Goal: Task Accomplishment & Management: Manage account settings

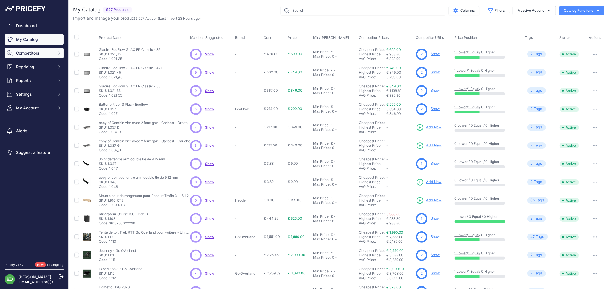
click at [42, 56] on span "Competitors" at bounding box center [34, 53] width 37 height 6
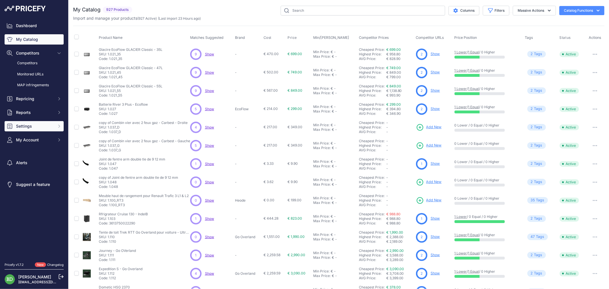
click at [33, 121] on button "Settings" at bounding box center [34, 126] width 59 height 10
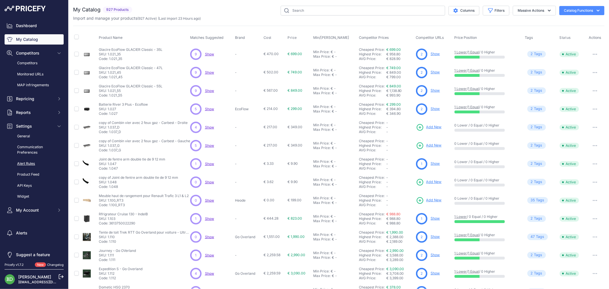
click at [31, 163] on link "Alert Rules" at bounding box center [34, 164] width 59 height 10
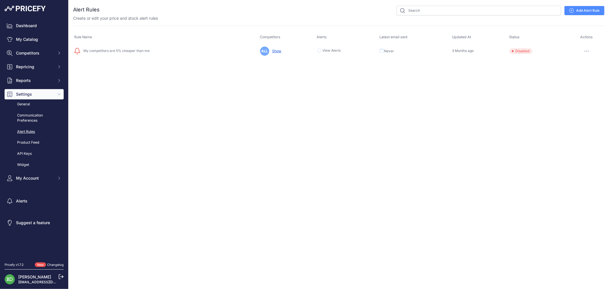
click at [587, 9] on link "Add Alert Rule" at bounding box center [585, 10] width 40 height 9
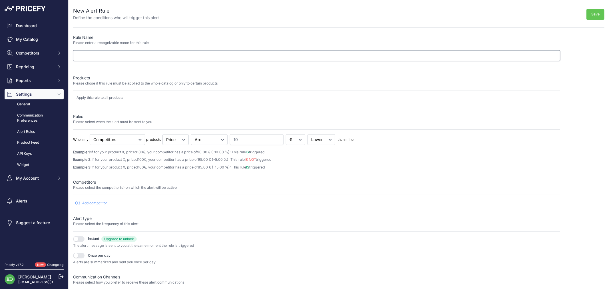
click at [139, 51] on input "text" at bounding box center [316, 55] width 487 height 11
type input "Armaflex"
click at [144, 83] on p "Please chose if this rule must be applied to the whole catalog or only to certa…" at bounding box center [316, 83] width 487 height 5
click at [70, 83] on div "New Alert Rule Define the conditions who will trigger this alert Save Rule Name…" at bounding box center [339, 155] width 541 height 311
click at [103, 81] on p "Please chose if this rule must be applied to the whole catalog or only to certa…" at bounding box center [316, 83] width 487 height 5
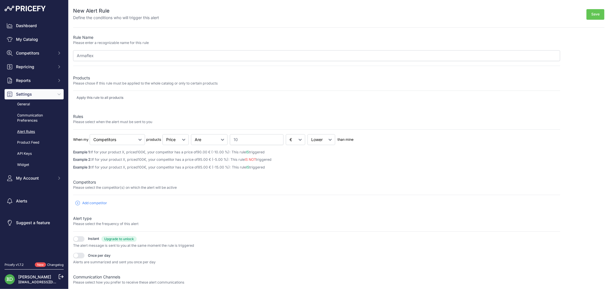
click at [99, 102] on div "Apply this rule to all products" at bounding box center [316, 99] width 487 height 9
click at [100, 96] on p "Apply this rule to all products" at bounding box center [100, 97] width 47 height 5
click at [121, 141] on select "Cheapest Competitor Highest Competitor Competitors" at bounding box center [117, 139] width 55 height 11
click at [123, 141] on select "Cheapest Competitor Highest Competitor Competitors" at bounding box center [117, 139] width 55 height 11
click at [102, 79] on p "Products" at bounding box center [316, 78] width 487 height 6
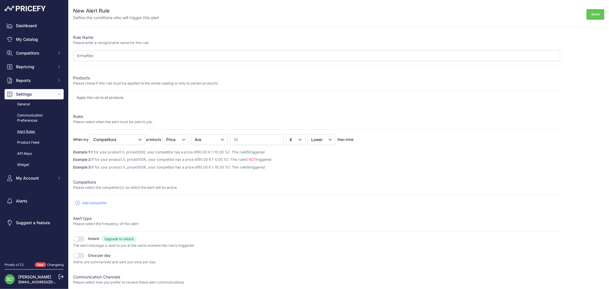
click at [168, 83] on p "Please chose if this rule must be applied to the whole catalog or only to certa…" at bounding box center [316, 83] width 487 height 5
click at [92, 98] on p "Apply this rule to all products" at bounding box center [100, 97] width 47 height 5
click at [93, 98] on p "Apply this rule to all products" at bounding box center [100, 97] width 47 height 5
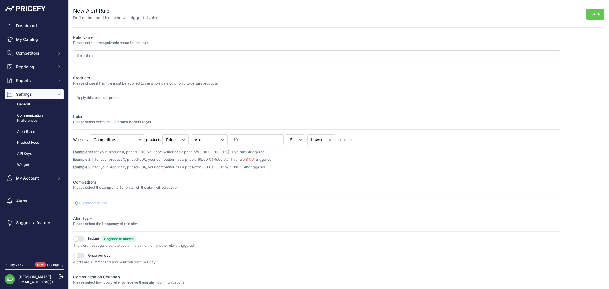
click at [114, 126] on div "Rules Please select when the alert must be sent to you" at bounding box center [316, 122] width 487 height 16
click at [223, 82] on p "Please chose if this rule must be applied to the whole catalog or only to certa…" at bounding box center [316, 83] width 487 height 5
click at [115, 99] on p "Apply this rule to all products" at bounding box center [100, 97] width 47 height 5
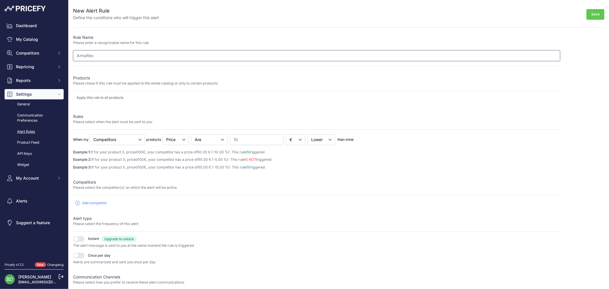
click at [139, 58] on input "Armaflex" at bounding box center [316, 55] width 487 height 11
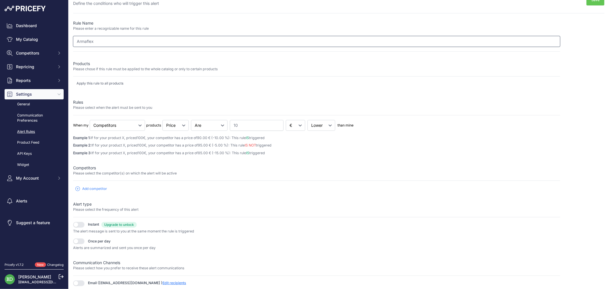
scroll to position [22, 0]
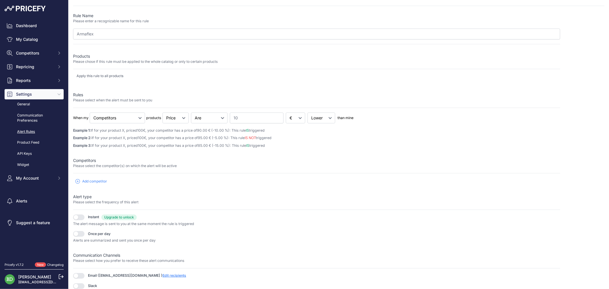
click at [77, 236] on button "button" at bounding box center [78, 234] width 11 height 6
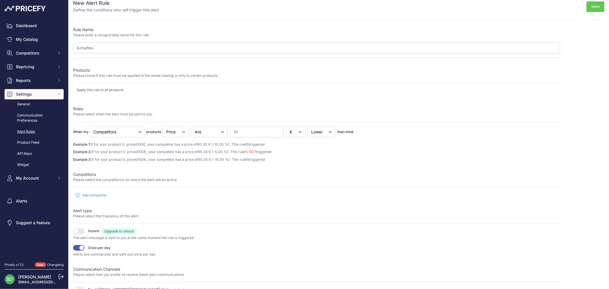
scroll to position [0, 0]
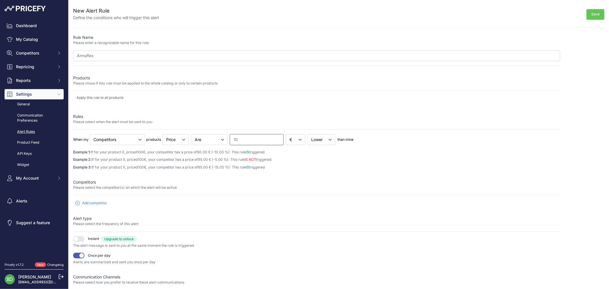
click at [238, 143] on input "10" at bounding box center [257, 139] width 54 height 11
drag, startPoint x: 269, startPoint y: 140, endPoint x: 189, endPoint y: 142, distance: 80.0
click at [189, 142] on div "When my Cheapest Competitor Highest Competitor Competitors products Price" at bounding box center [316, 139] width 487 height 11
click at [287, 141] on select "% €" at bounding box center [295, 139] width 19 height 11
click at [290, 138] on select "% €" at bounding box center [295, 139] width 19 height 11
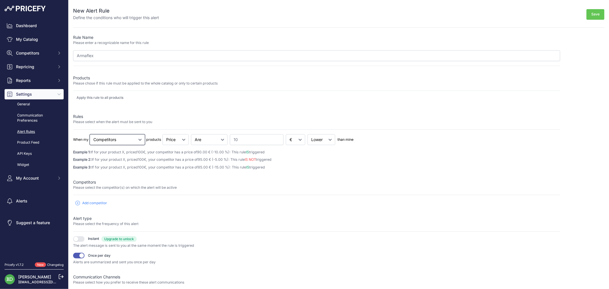
click at [129, 142] on select "Cheapest Competitor Highest Competitor Competitors" at bounding box center [117, 139] width 55 height 11
click at [129, 141] on select "Cheapest Competitor Highest Competitor Competitors" at bounding box center [117, 139] width 55 height 11
click at [244, 138] on input "10" at bounding box center [257, 139] width 54 height 11
type input "0"
click at [322, 137] on select "Lower Higher" at bounding box center [322, 139] width 28 height 11
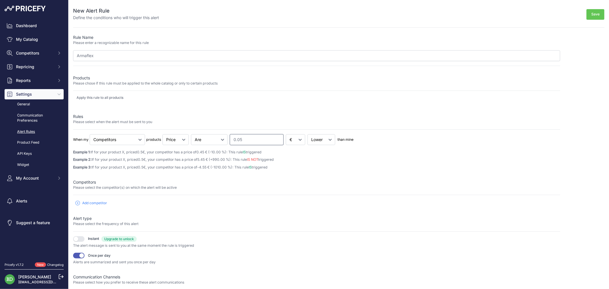
click at [257, 136] on input "0.05" at bounding box center [257, 139] width 54 height 11
type input "0.0"
type input "0.1"
click at [88, 201] on span "Add competitor" at bounding box center [94, 203] width 25 height 5
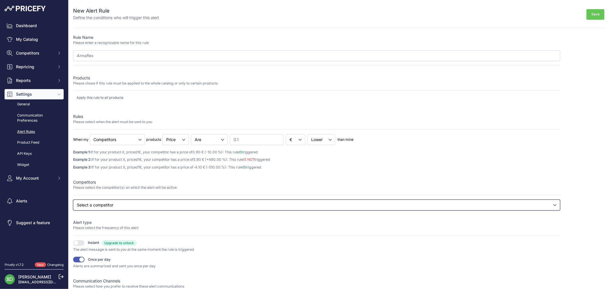
drag, startPoint x: 112, startPoint y: 206, endPoint x: 114, endPoint y: 210, distance: 3.6
click at [115, 210] on select "Select a competitor All competitors camping-car-plus.com fr.ecoflow.com gooverl…" at bounding box center [316, 205] width 487 height 11
click at [73, 210] on select "Select a competitor All competitors camping-car-plus.com fr.ecoflow.com gooverl…" at bounding box center [316, 205] width 487 height 11
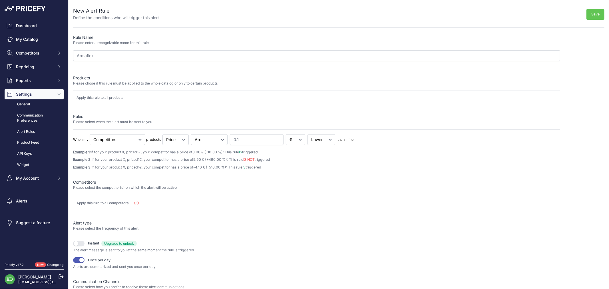
click at [116, 98] on p "Apply this rule to all products" at bounding box center [100, 97] width 47 height 5
click at [123, 97] on p "Apply this rule to all products" at bounding box center [100, 97] width 47 height 5
click at [72, 104] on div "New Alert Rule Define the conditions who will trigger this alert Save Rule Name…" at bounding box center [339, 157] width 541 height 315
click at [152, 81] on p "Please chose if this rule must be applied to the whole catalog or only to certa…" at bounding box center [316, 83] width 487 height 5
click at [595, 11] on button "Save" at bounding box center [596, 14] width 18 height 11
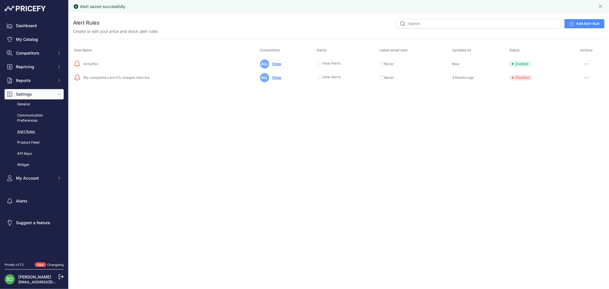
click at [591, 64] on button "button" at bounding box center [586, 64] width 11 height 8
click at [582, 74] on link "Edit" at bounding box center [585, 75] width 37 height 9
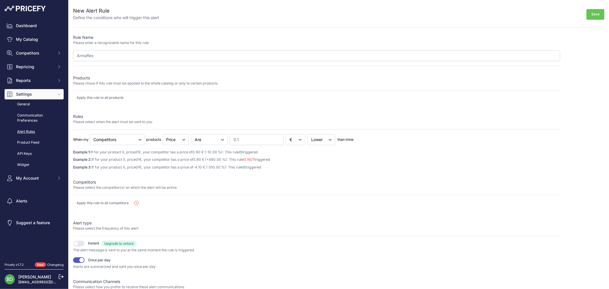
click at [78, 262] on button "button" at bounding box center [78, 260] width 11 height 6
click at [593, 13] on button "Save" at bounding box center [596, 14] width 18 height 11
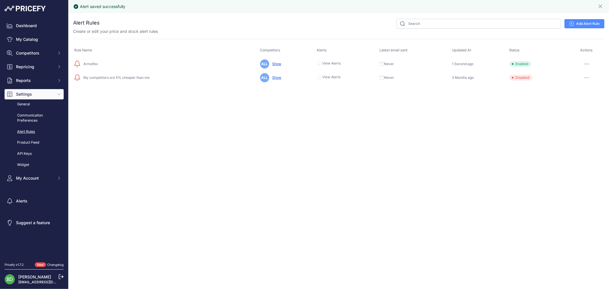
click at [519, 65] on span "Enabled" at bounding box center [520, 64] width 22 height 6
click at [593, 62] on div at bounding box center [586, 64] width 33 height 8
click at [583, 64] on button "button" at bounding box center [586, 64] width 11 height 8
click at [579, 95] on button "Disable" at bounding box center [585, 94] width 37 height 9
click at [94, 63] on span "Armaflex" at bounding box center [89, 64] width 17 height 4
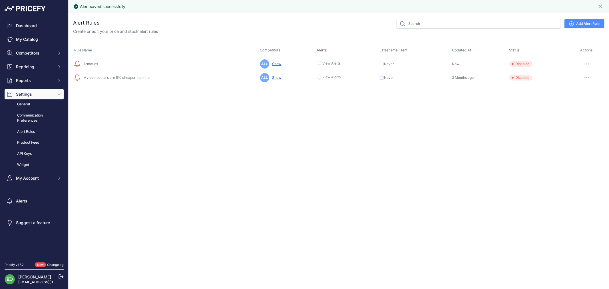
click at [94, 63] on span "Armaflex" at bounding box center [89, 64] width 17 height 4
click at [457, 58] on td "Now" at bounding box center [479, 64] width 57 height 14
click at [589, 64] on button "button" at bounding box center [586, 64] width 11 height 8
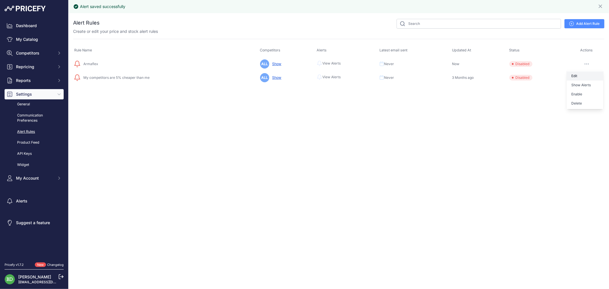
drag, startPoint x: 582, startPoint y: 71, endPoint x: 580, endPoint y: 74, distance: 4.4
click at [580, 74] on div "Edit Show Alerts Enable Delete" at bounding box center [585, 89] width 37 height 39
click at [589, 62] on button "button" at bounding box center [586, 64] width 11 height 8
click at [582, 75] on link "Edit" at bounding box center [585, 75] width 37 height 9
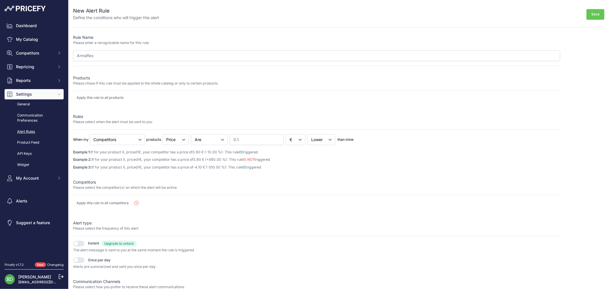
click at [105, 97] on p "Apply this rule to all products" at bounding box center [100, 97] width 47 height 5
click at [135, 95] on div "Apply this rule to all products" at bounding box center [316, 97] width 487 height 5
click at [74, 107] on div "Rule Name Please enter a recognizable name for this rule Armaflex Products Plea…" at bounding box center [316, 175] width 487 height 281
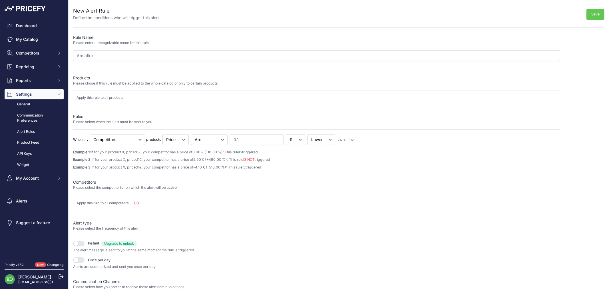
drag, startPoint x: 96, startPoint y: 106, endPoint x: 155, endPoint y: 110, distance: 58.6
click at [155, 110] on div "Rule Name Please enter a recognizable name for this rule Armaflex Products Plea…" at bounding box center [316, 175] width 487 height 281
click at [190, 96] on div "Apply this rule to all products" at bounding box center [316, 97] width 487 height 5
click at [198, 83] on p "Please chose if this rule must be applied to the whole catalog or only to certa…" at bounding box center [316, 83] width 487 height 5
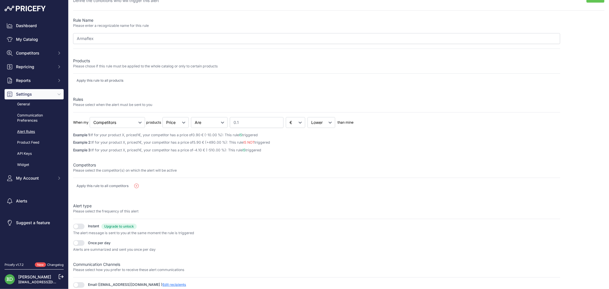
scroll to position [26, 0]
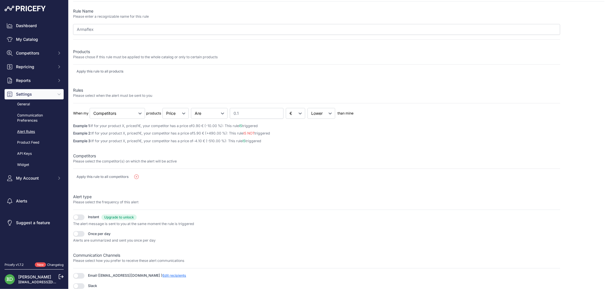
click at [162, 276] on span "Edit recipients" at bounding box center [174, 275] width 24 height 4
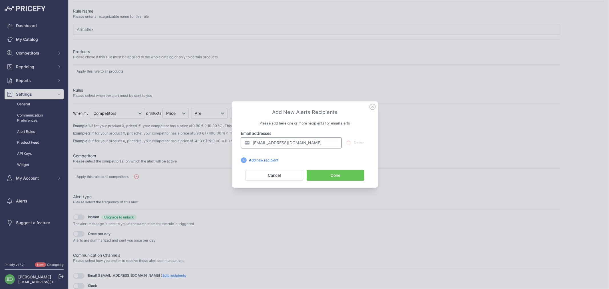
click at [294, 142] on input "[EMAIL_ADDRESS][DOMAIN_NAME]" at bounding box center [291, 142] width 101 height 11
click at [269, 159] on div "Add new recipient" at bounding box center [264, 160] width 34 height 5
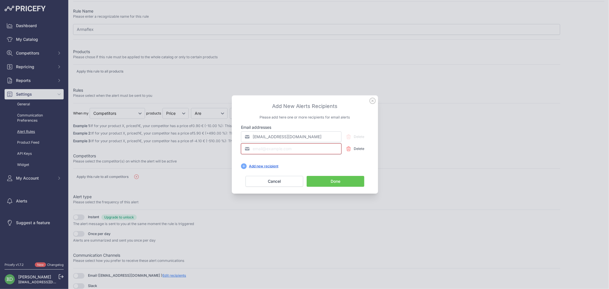
click at [283, 149] on input "email" at bounding box center [291, 148] width 101 height 11
click at [302, 135] on input "[EMAIL_ADDRESS][DOMAIN_NAME]" at bounding box center [291, 136] width 101 height 11
drag, startPoint x: 275, startPoint y: 137, endPoint x: 252, endPoint y: 139, distance: 22.3
click at [252, 139] on input "[EMAIL_ADDRESS][DOMAIN_NAME]" at bounding box center [291, 136] width 101 height 11
click at [276, 138] on input "ccartal@gmail.com" at bounding box center [291, 136] width 101 height 11
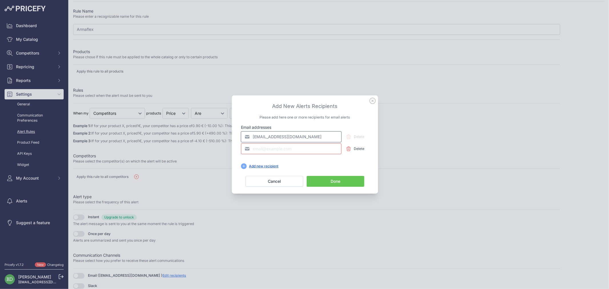
click at [276, 138] on input "ccartal@gmail.com" at bounding box center [291, 136] width 101 height 11
click at [286, 134] on input "ccartal@heode.com" at bounding box center [291, 136] width 101 height 11
type input "ccartal@heode.fr"
click at [350, 150] on icon "button" at bounding box center [349, 149] width 4 height 4
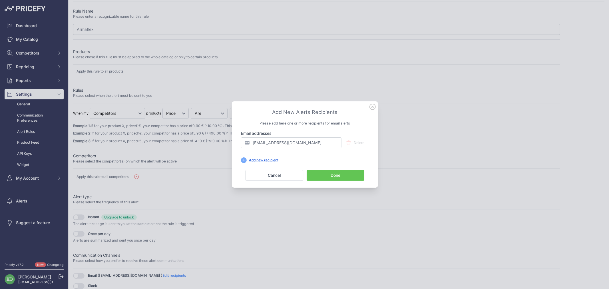
click at [338, 175] on button "Done" at bounding box center [336, 175] width 58 height 11
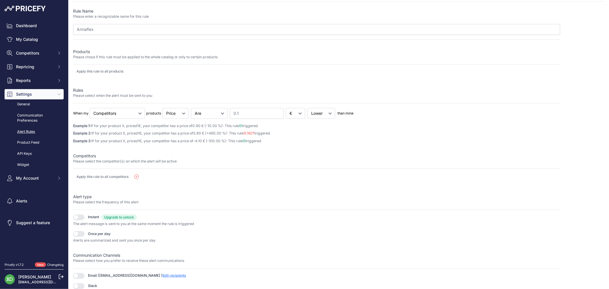
click at [79, 276] on button "button" at bounding box center [78, 276] width 11 height 6
click at [77, 234] on button "button" at bounding box center [78, 234] width 11 height 6
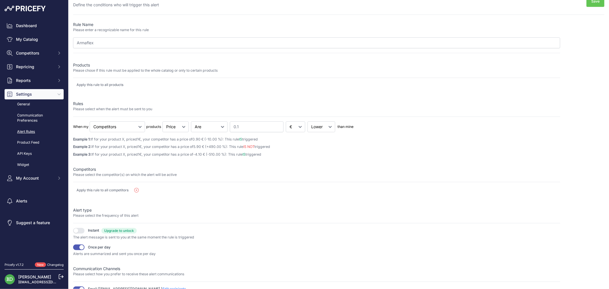
scroll to position [0, 0]
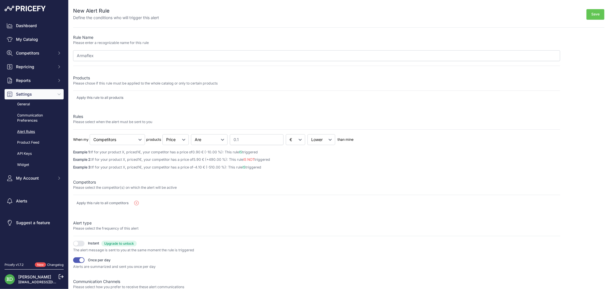
click at [593, 11] on button "Save" at bounding box center [596, 14] width 18 height 11
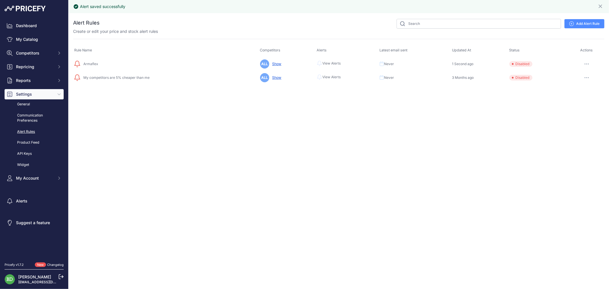
click at [117, 77] on span "My competitors are 5% cheaper than me" at bounding box center [115, 77] width 69 height 4
click at [585, 76] on button "button" at bounding box center [586, 78] width 11 height 8
drag, startPoint x: 198, startPoint y: 87, endPoint x: 158, endPoint y: 79, distance: 39.9
click at [197, 87] on div "You are not connected to the internet. Alert Rules" at bounding box center [338, 51] width 531 height 77
click at [591, 75] on button "button" at bounding box center [586, 78] width 11 height 8
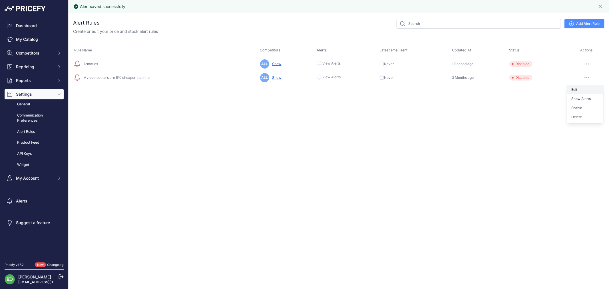
click at [587, 85] on link "Edit" at bounding box center [585, 89] width 37 height 9
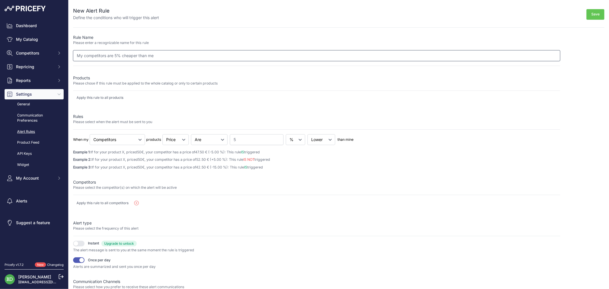
click at [210, 53] on input "My competitors are 5% cheaper than me" at bounding box center [316, 55] width 487 height 11
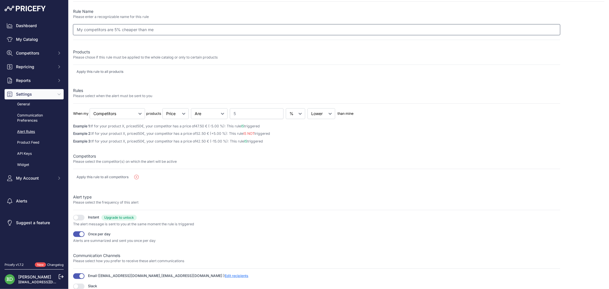
scroll to position [26, 0]
click at [225, 278] on span "Edit recipients" at bounding box center [237, 275] width 24 height 4
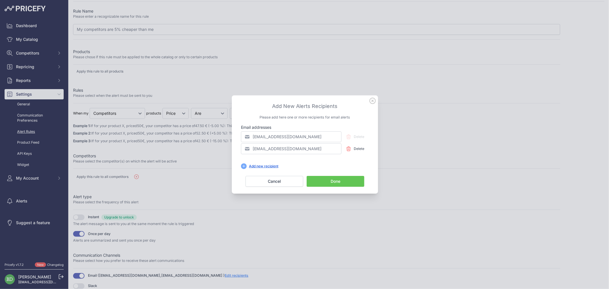
click at [378, 95] on div at bounding box center [304, 144] width 609 height 289
click at [375, 98] on icon at bounding box center [372, 101] width 6 height 6
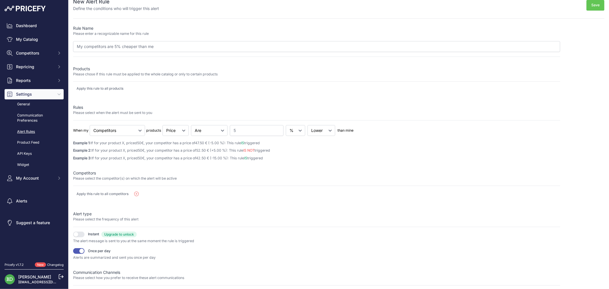
scroll to position [0, 0]
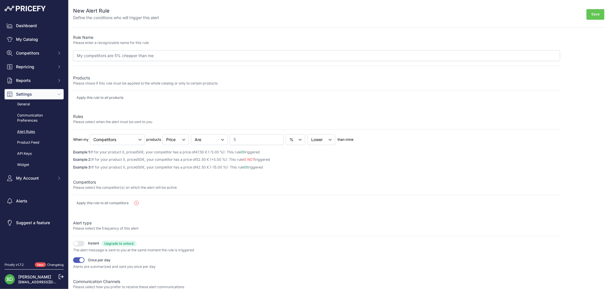
click at [597, 15] on button "Save" at bounding box center [596, 14] width 18 height 11
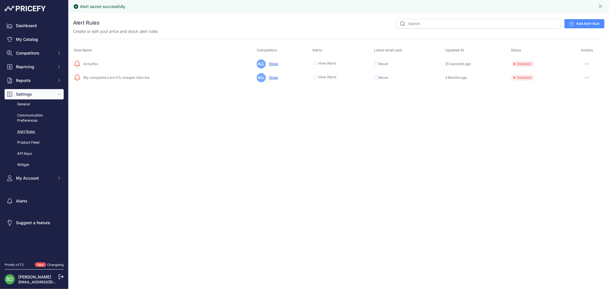
click at [467, 164] on div "Alert saved successfully Close You are not connected to the internet." at bounding box center [339, 144] width 541 height 289
click at [588, 78] on button "button" at bounding box center [586, 78] width 11 height 8
click at [587, 63] on icon "button" at bounding box center [587, 63] width 5 height 1
click at [587, 78] on icon "button" at bounding box center [587, 77] width 1 height 1
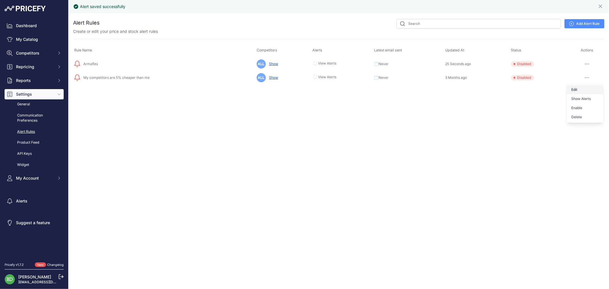
click at [583, 90] on link "Edit" at bounding box center [585, 89] width 37 height 9
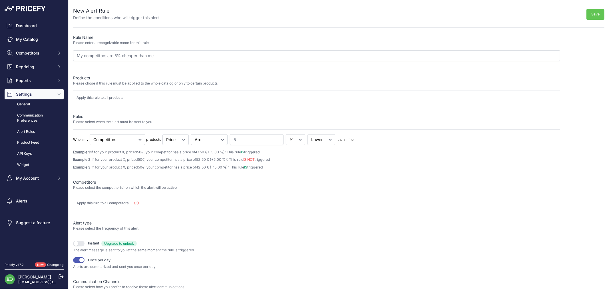
click at [105, 110] on div "Rule Name Please enter a recognizable name for this rule My competitors are 5% …" at bounding box center [316, 175] width 487 height 281
click at [137, 96] on div "Apply this rule to all products" at bounding box center [316, 97] width 487 height 5
click at [135, 140] on select "Cheapest Competitor Highest Competitor Competitors" at bounding box center [117, 139] width 55 height 11
click at [90, 134] on select "Cheapest Competitor Highest Competitor Competitors" at bounding box center [117, 139] width 55 height 11
click at [116, 144] on select "Cheapest Competitor Highest Competitor Competitors" at bounding box center [117, 139] width 55 height 11
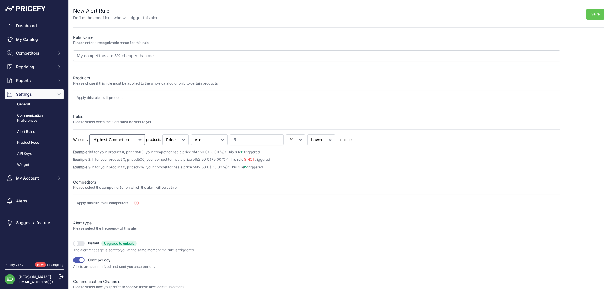
click at [90, 134] on select "Cheapest Competitor Highest Competitor Competitors" at bounding box center [117, 139] width 55 height 11
drag, startPoint x: 308, startPoint y: 140, endPoint x: 290, endPoint y: 142, distance: 17.8
click at [308, 140] on select "Lower Higher" at bounding box center [322, 139] width 28 height 11
drag, startPoint x: 276, startPoint y: 142, endPoint x: 280, endPoint y: 142, distance: 4.3
click at [276, 142] on input "5" at bounding box center [257, 139] width 54 height 11
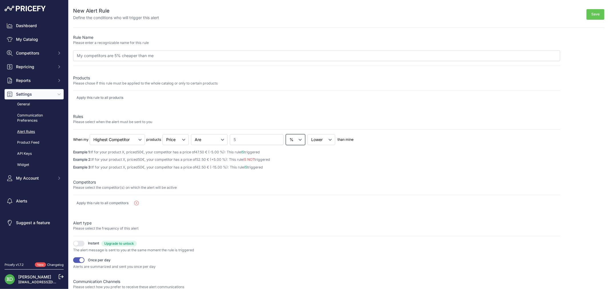
click at [294, 140] on select "% €" at bounding box center [295, 139] width 19 height 11
drag, startPoint x: 294, startPoint y: 140, endPoint x: 262, endPoint y: 142, distance: 32.6
click at [294, 140] on select "% €" at bounding box center [295, 139] width 19 height 11
click at [199, 143] on select "Goes Up Goes Down Are" at bounding box center [209, 139] width 37 height 11
click at [132, 139] on select "Cheapest Competitor Highest Competitor Competitors" at bounding box center [117, 139] width 55 height 11
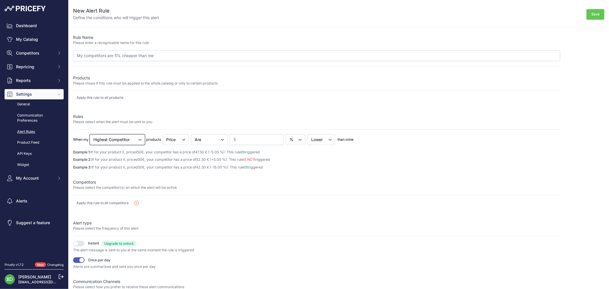
select select "competitors"
click at [90, 134] on select "Cheapest Competitor Highest Competitor Competitors" at bounding box center [117, 139] width 55 height 11
click at [206, 142] on select "Goes Up Goes Down Are" at bounding box center [209, 139] width 37 height 11
select select "down"
click at [191, 134] on select "Goes Up Goes Down Are" at bounding box center [209, 139] width 37 height 11
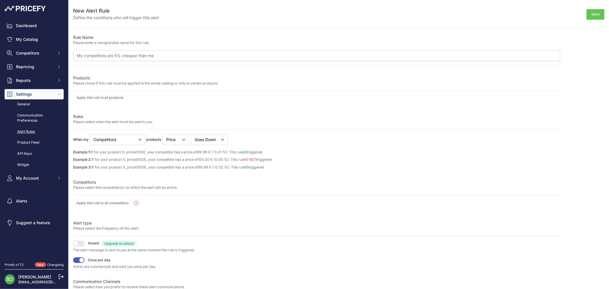
click at [29, 132] on link "Alert Rules" at bounding box center [34, 132] width 59 height 10
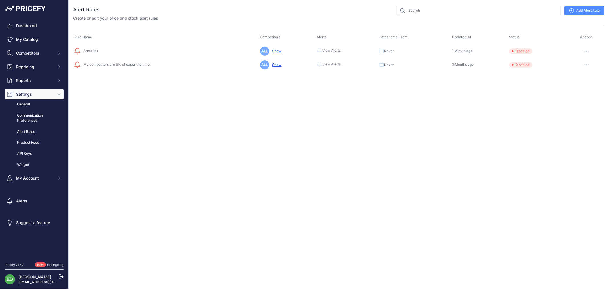
click at [583, 52] on button "button" at bounding box center [586, 51] width 11 height 8
drag, startPoint x: 450, startPoint y: 112, endPoint x: 452, endPoint y: 109, distance: 3.4
click at [451, 111] on div "Close You are not connected to the internet." at bounding box center [339, 144] width 541 height 289
click at [590, 8] on link "Add Alert Rule" at bounding box center [585, 10] width 40 height 9
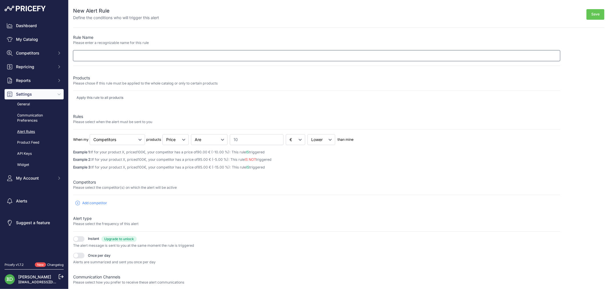
click at [158, 55] on input "text" at bounding box center [316, 55] width 487 height 11
type input "Armaflex Prices Go Down"
click at [111, 144] on select "Cheapest Competitor Highest Competitor Competitors" at bounding box center [117, 139] width 55 height 11
click at [90, 134] on select "Cheapest Competitor Highest Competitor Competitors" at bounding box center [117, 139] width 55 height 11
click at [206, 137] on select "Goes Up Goes Down Are" at bounding box center [209, 139] width 37 height 11
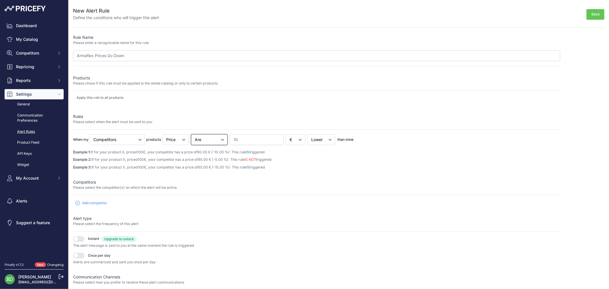
select select "down"
click at [191, 134] on select "Goes Up Goes Down Are" at bounding box center [209, 139] width 37 height 11
click at [112, 53] on input "Armaflex Prices Go Down" at bounding box center [316, 55] width 487 height 11
click at [115, 56] on input "Armaflex Prices Go Down" at bounding box center [316, 55] width 487 height 11
click at [118, 56] on input "Armaflex Prices Go esDown" at bounding box center [316, 55] width 487 height 11
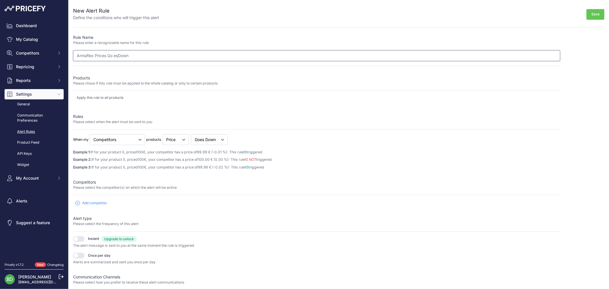
click at [116, 56] on input "Armaflex Prices Go esDown" at bounding box center [316, 55] width 487 height 11
click at [114, 57] on input "Armaflex Prices Go esDown" at bounding box center [316, 55] width 487 height 11
click at [118, 56] on input "Armaflex Prices GoesDown" at bounding box center [316, 55] width 487 height 11
click at [106, 57] on input "Armaflex Prices Goes Down" at bounding box center [316, 55] width 487 height 11
click at [140, 57] on input "Armaflex Price Goes Down" at bounding box center [316, 55] width 487 height 11
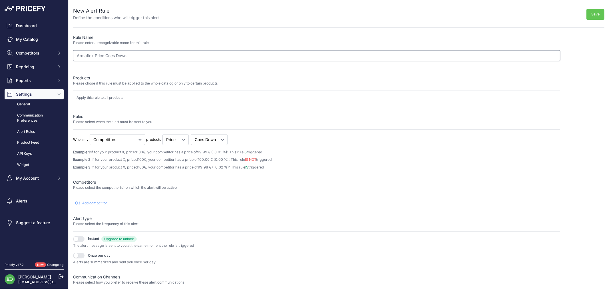
type input "Armaflex Price Goes Down"
click at [81, 251] on div "Instant Upgrade to unlock ​" at bounding box center [316, 250] width 487 height 29
click at [81, 254] on button "button" at bounding box center [78, 256] width 11 height 6
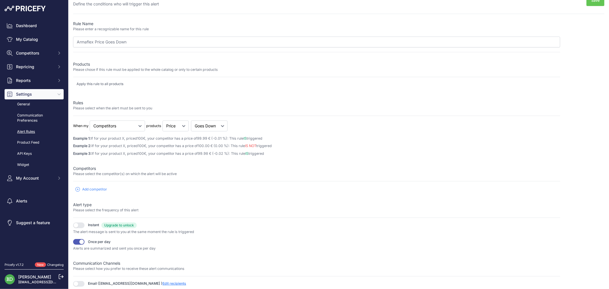
scroll to position [22, 0]
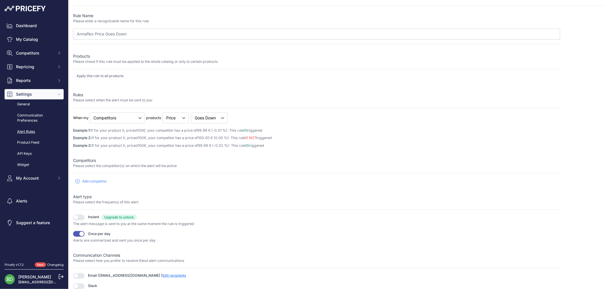
click at [84, 276] on button "button" at bounding box center [78, 276] width 11 height 6
click at [162, 276] on span "Edit recipients" at bounding box center [174, 275] width 24 height 4
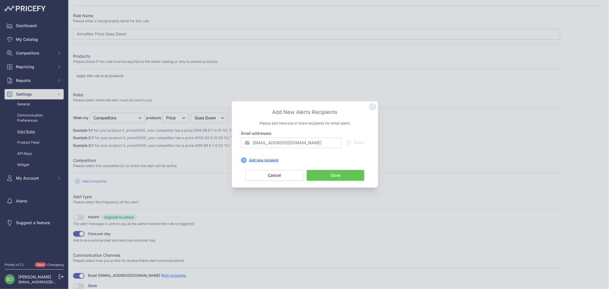
click at [262, 159] on div "Add new recipient" at bounding box center [264, 160] width 34 height 5
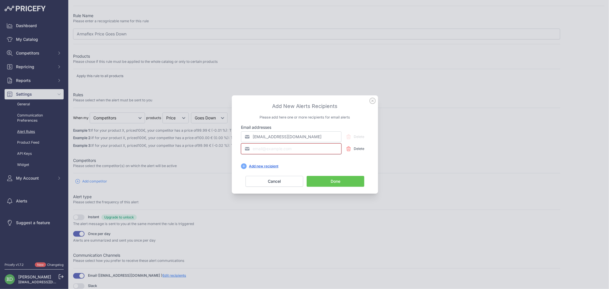
click at [266, 145] on input "email" at bounding box center [291, 148] width 101 height 11
type input "ccartal@heode.fr"
click at [356, 187] on button "Done" at bounding box center [336, 181] width 58 height 11
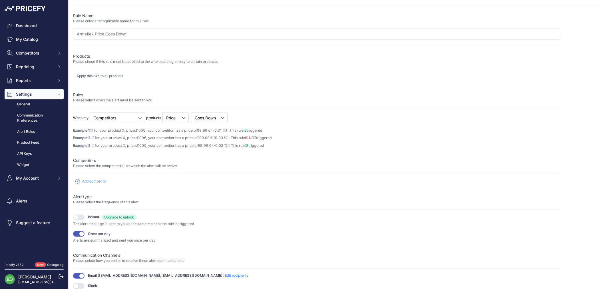
click at [354, 182] on div "Add competitor Select a competitor All competitors camping-car-plus.com fr.ecof…" at bounding box center [316, 181] width 487 height 7
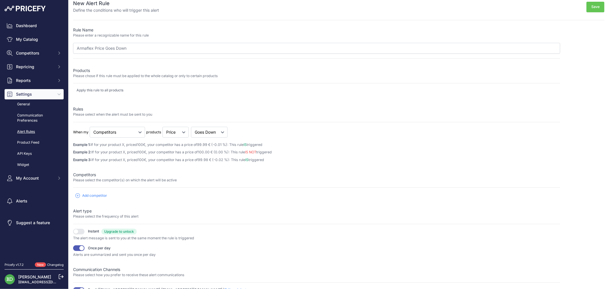
scroll to position [0, 0]
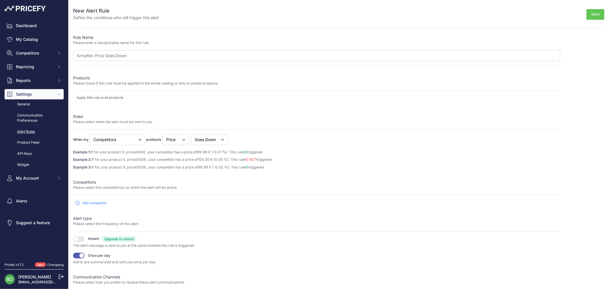
click at [590, 18] on button "Save" at bounding box center [596, 14] width 18 height 11
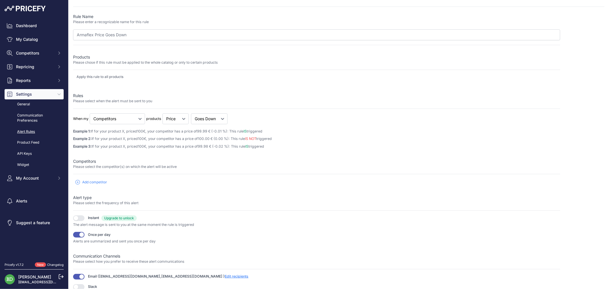
scroll to position [22, 0]
click at [93, 181] on span "Add competitor" at bounding box center [94, 181] width 25 height 5
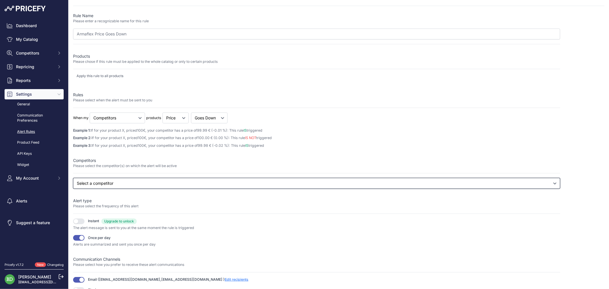
click at [112, 181] on select "Select a competitor All competitors [DOMAIN_NAME] [DOMAIN_NAME] [DOMAIN_NAME] […" at bounding box center [316, 183] width 487 height 11
click at [73, 189] on select "Select a competitor All competitors [DOMAIN_NAME] [DOMAIN_NAME] [DOMAIN_NAME] […" at bounding box center [316, 183] width 487 height 11
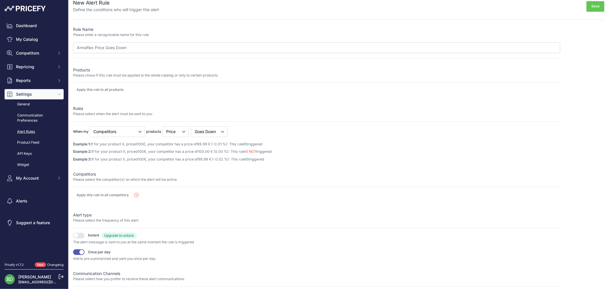
scroll to position [0, 0]
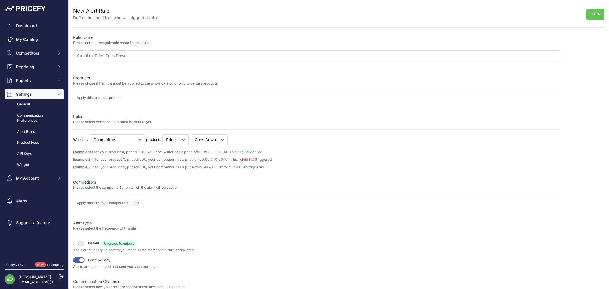
click at [590, 17] on button "Save" at bounding box center [596, 14] width 18 height 11
click at [87, 95] on div "Rule Name Please enter a recognizable name for this rule Armaflex Price Goes Do…" at bounding box center [316, 175] width 487 height 281
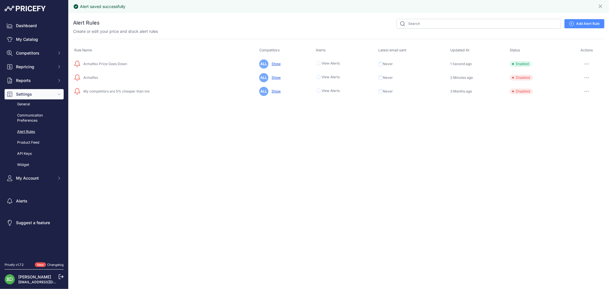
click at [583, 65] on td "Edit Show Alerts Disable [GEOGRAPHIC_DATA] ​" at bounding box center [586, 64] width 35 height 14
click at [582, 66] on button "button" at bounding box center [586, 64] width 11 height 8
click at [580, 91] on button "Disable" at bounding box center [585, 94] width 37 height 9
click at [583, 69] on td "Edit Show Alerts Enable [GEOGRAPHIC_DATA] ​" at bounding box center [586, 64] width 35 height 14
click at [585, 63] on button "button" at bounding box center [586, 64] width 11 height 8
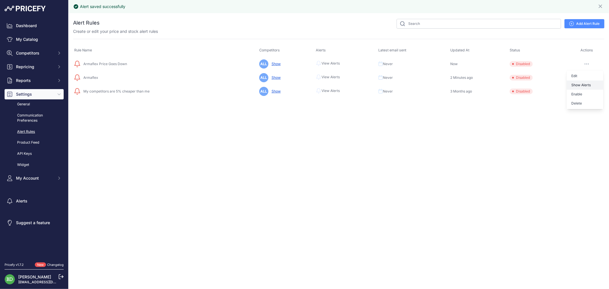
click at [583, 85] on link "Show Alerts" at bounding box center [585, 85] width 37 height 9
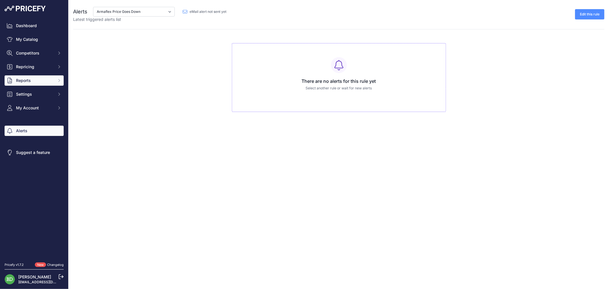
click at [42, 84] on button "Reports" at bounding box center [34, 80] width 59 height 10
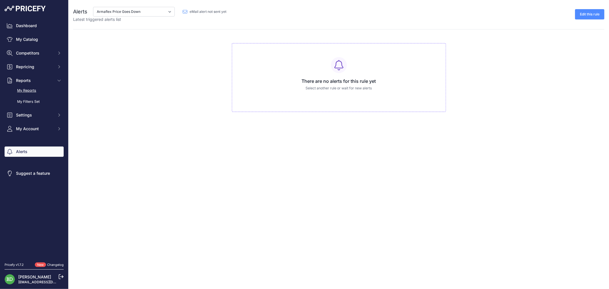
click at [41, 93] on link "My Reports" at bounding box center [34, 91] width 59 height 10
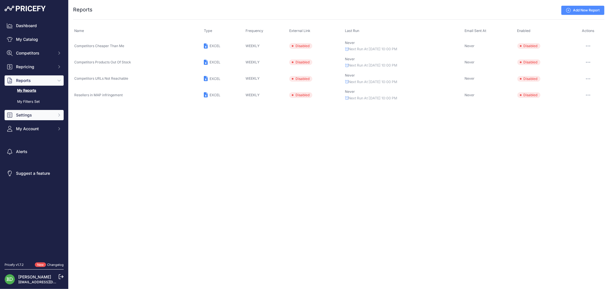
click at [27, 117] on span "Settings" at bounding box center [34, 115] width 37 height 6
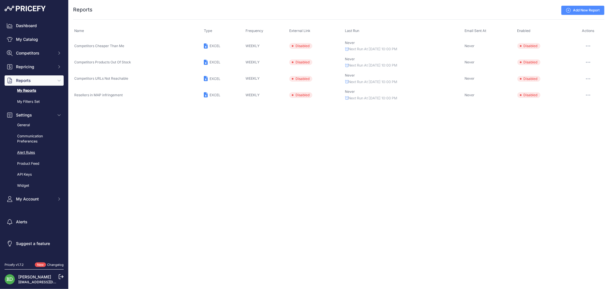
click at [30, 156] on link "Alert Rules" at bounding box center [34, 153] width 59 height 10
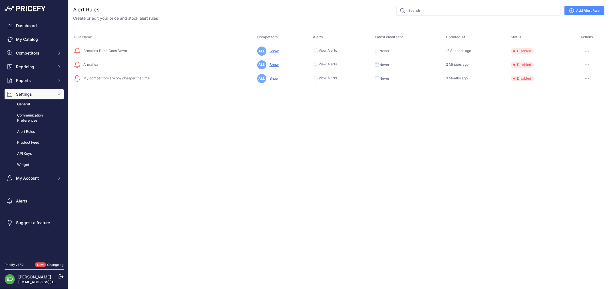
click at [323, 130] on div "Close You are not connected to the internet." at bounding box center [339, 144] width 541 height 289
click at [593, 13] on link "Add Alert Rule" at bounding box center [585, 10] width 40 height 9
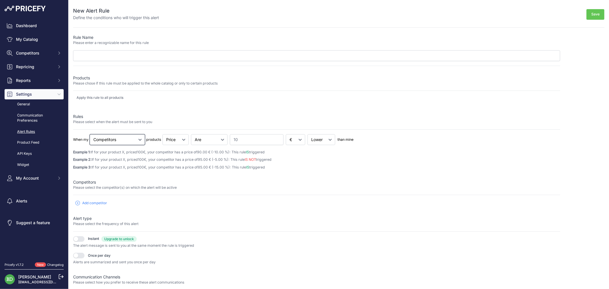
click at [122, 140] on select "Cheapest Competitor Highest Competitor Competitors" at bounding box center [117, 139] width 55 height 11
click at [90, 134] on select "Cheapest Competitor Highest Competitor Competitors" at bounding box center [117, 139] width 55 height 11
click at [219, 139] on select "Goes Up Goes Down Are" at bounding box center [209, 139] width 37 height 11
select select "up"
click at [191, 134] on select "Goes Up Goes Down Are" at bounding box center [209, 139] width 37 height 11
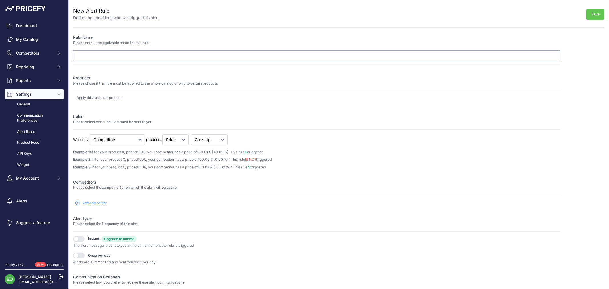
click at [103, 58] on input "text" at bounding box center [316, 55] width 487 height 11
type input "Armaflex Price Goes up"
click at [98, 204] on span "Add competitor" at bounding box center [94, 203] width 25 height 5
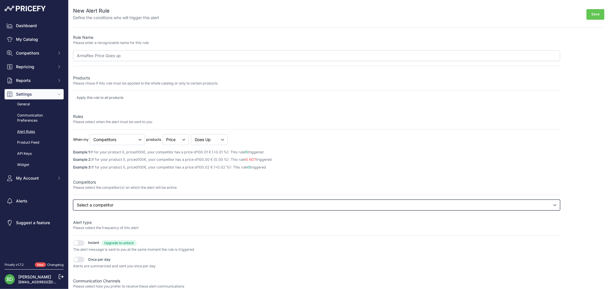
click at [98, 204] on select "Select a competitor All competitors camping-car-plus.com fr.ecoflow.com gooverl…" at bounding box center [316, 205] width 487 height 11
click at [73, 210] on select "Select a competitor All competitors camping-car-plus.com fr.ecoflow.com gooverl…" at bounding box center [316, 205] width 487 height 11
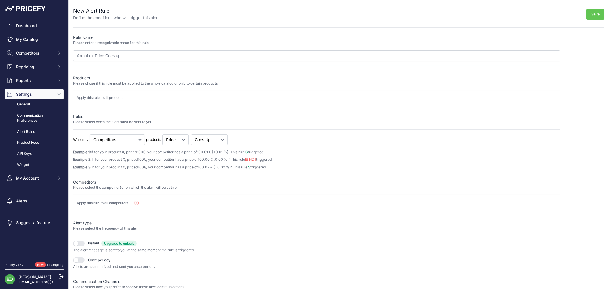
click at [79, 262] on button "button" at bounding box center [78, 260] width 11 height 6
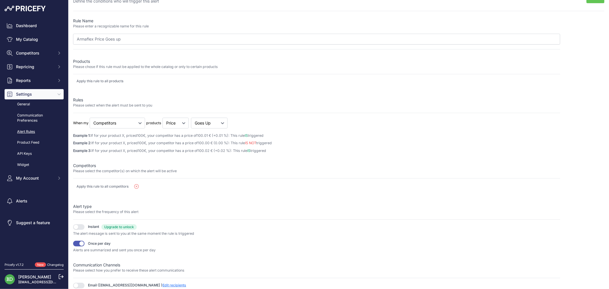
scroll to position [26, 0]
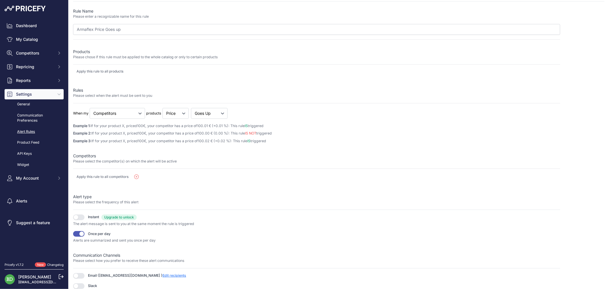
drag, startPoint x: 82, startPoint y: 277, endPoint x: 195, endPoint y: 230, distance: 122.3
click at [83, 275] on button "button" at bounding box center [78, 276] width 11 height 6
click at [162, 276] on span "Edit recipients" at bounding box center [174, 275] width 24 height 4
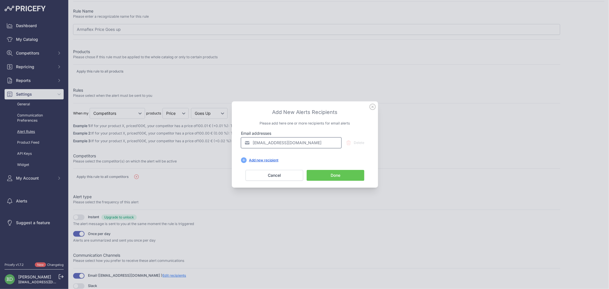
click at [258, 140] on input "[EMAIL_ADDRESS][DOMAIN_NAME]" at bounding box center [291, 142] width 101 height 11
click at [263, 162] on div "Add new recipient" at bounding box center [264, 160] width 34 height 5
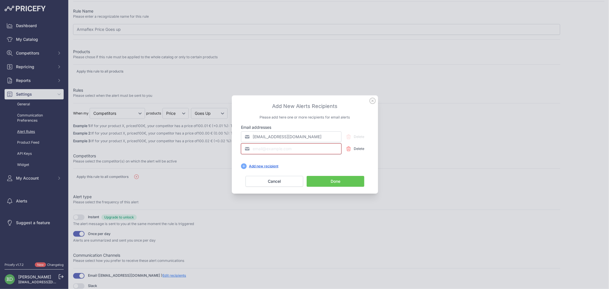
click at [268, 147] on input "email" at bounding box center [291, 148] width 101 height 11
type input "ccartal@heode.fr"
click at [350, 180] on button "Done" at bounding box center [336, 181] width 58 height 11
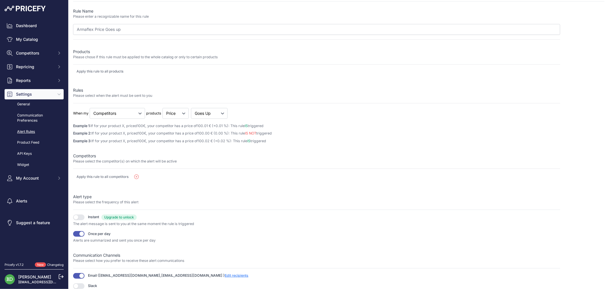
scroll to position [0, 0]
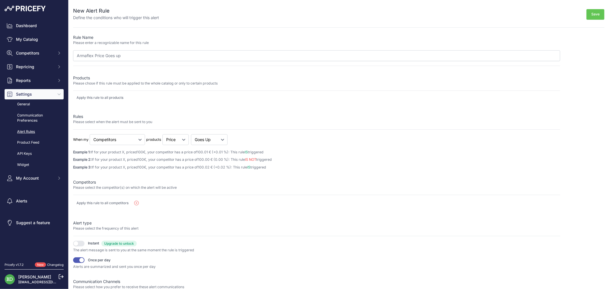
click at [594, 15] on button "Save" at bounding box center [596, 14] width 18 height 11
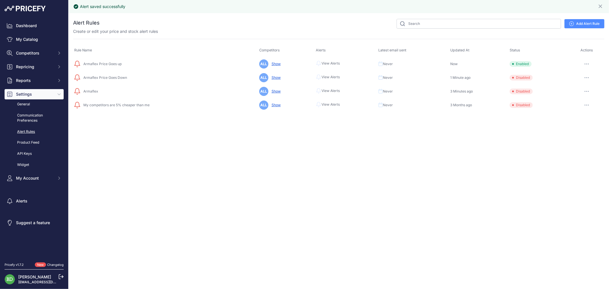
click at [584, 61] on button "button" at bounding box center [586, 64] width 11 height 8
click at [577, 91] on button "Disable" at bounding box center [585, 94] width 37 height 9
click at [26, 120] on link "Communication Preferences" at bounding box center [34, 118] width 59 height 15
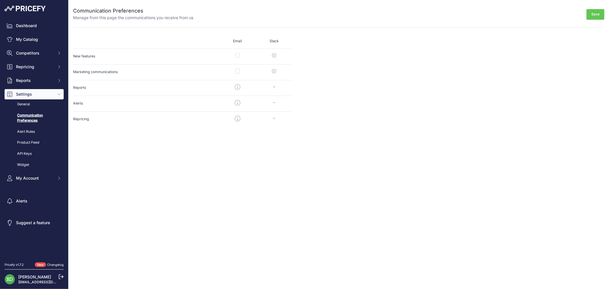
click at [276, 86] on div "-" at bounding box center [274, 86] width 37 height 5
drag, startPoint x: 259, startPoint y: 85, endPoint x: 214, endPoint y: 92, distance: 46.2
click at [256, 86] on div "-" at bounding box center [274, 86] width 37 height 5
click at [208, 91] on div "Reports To disable reports email communications, please open your reports page …" at bounding box center [182, 88] width 219 height 16
click at [76, 87] on p "Reports" at bounding box center [146, 87] width 146 height 7
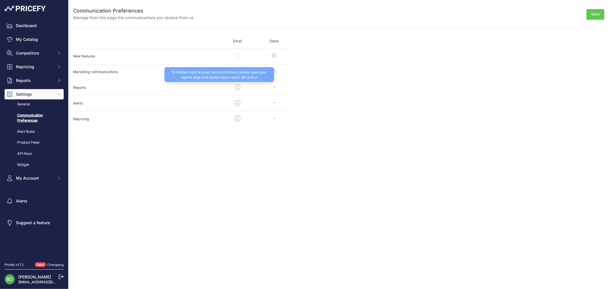
click at [238, 86] on icon at bounding box center [238, 87] width 6 height 6
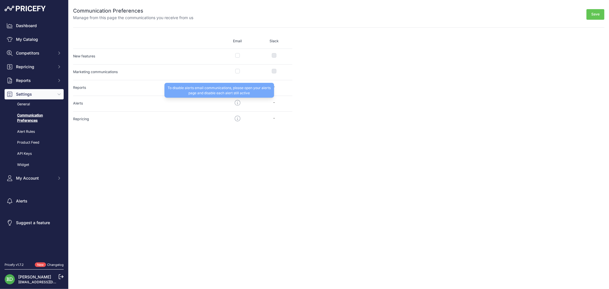
drag, startPoint x: 236, startPoint y: 102, endPoint x: 249, endPoint y: 98, distance: 14.2
click at [236, 102] on icon at bounding box center [238, 103] width 6 height 6
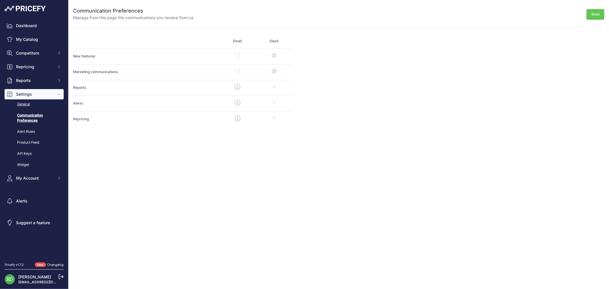
click at [19, 105] on link "General" at bounding box center [34, 104] width 59 height 10
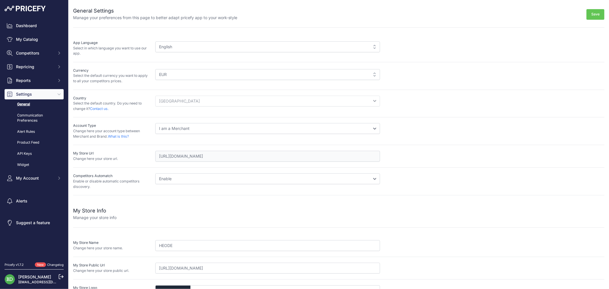
click at [175, 179] on select "Disable Enable" at bounding box center [267, 178] width 225 height 11
drag, startPoint x: 106, startPoint y: 217, endPoint x: 93, endPoint y: 204, distance: 18.0
click at [106, 216] on p "Manage your store info" at bounding box center [94, 218] width 43 height 6
click at [26, 111] on link "Communication Preferences" at bounding box center [34, 118] width 59 height 15
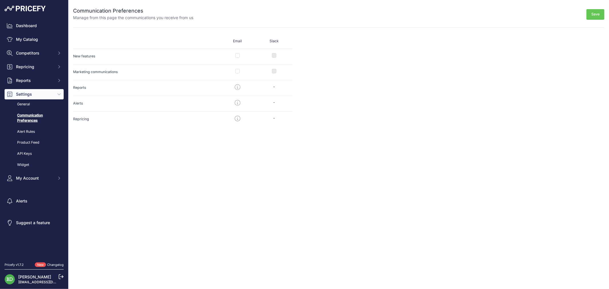
click at [35, 144] on link "Product Feed" at bounding box center [34, 143] width 59 height 10
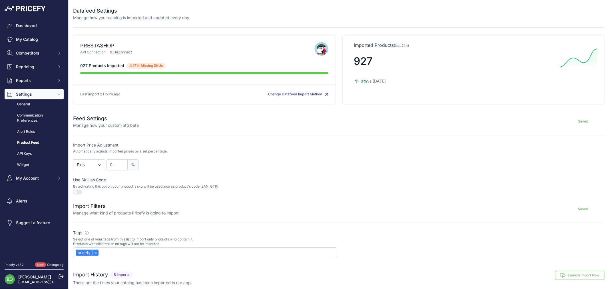
click at [28, 129] on link "Alert Rules" at bounding box center [34, 132] width 59 height 10
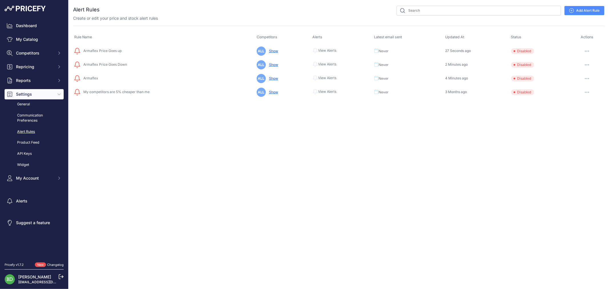
click at [23, 202] on link "Alerts" at bounding box center [34, 201] width 59 height 10
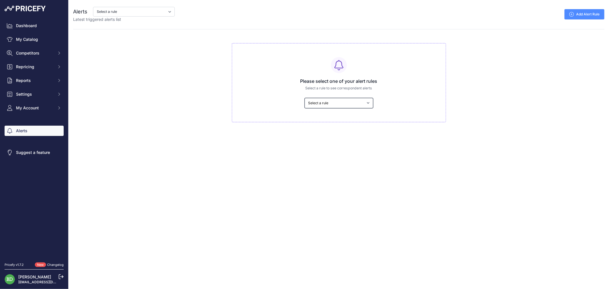
click at [340, 107] on select "Select a rule My competitors are 5% cheaper than me Armaflex Armaflex Price Goe…" at bounding box center [339, 103] width 69 height 10
select select "9409"
click at [305, 98] on select "Select a rule My competitors are 5% cheaper than me Armaflex Armaflex Price Goe…" at bounding box center [339, 103] width 69 height 10
click at [595, 14] on link "Edit this rule" at bounding box center [589, 14] width 29 height 10
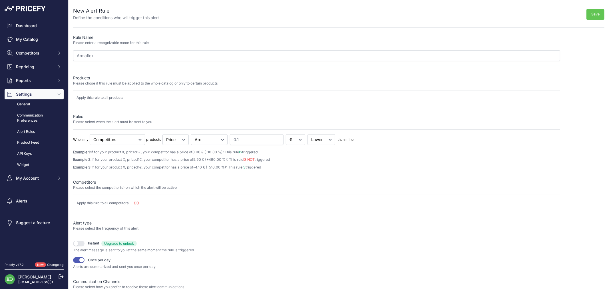
click at [29, 7] on img at bounding box center [25, 9] width 41 height 6
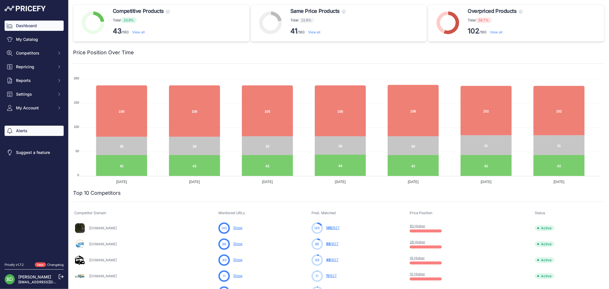
click at [31, 130] on link "Alerts" at bounding box center [34, 131] width 59 height 10
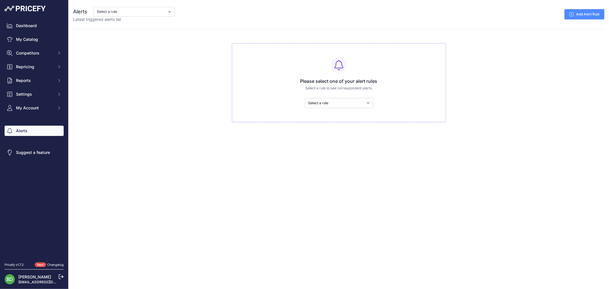
click at [46, 87] on div "Dashboard My Catalog Competitors Competitors Monitored URLs MAP infringements R…" at bounding box center [34, 67] width 59 height 93
click at [46, 93] on span "Settings" at bounding box center [34, 94] width 37 height 6
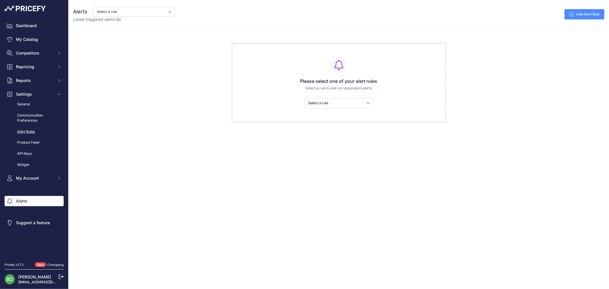
click at [30, 136] on link "Alert Rules" at bounding box center [34, 132] width 59 height 10
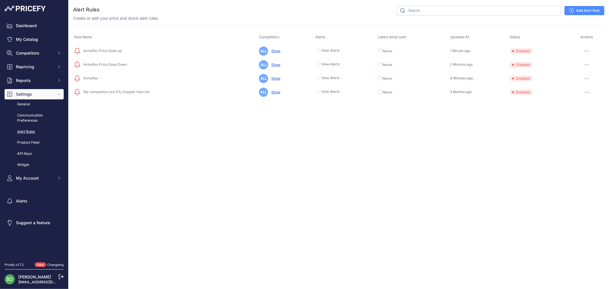
click at [88, 75] on div "Armaflex" at bounding box center [165, 78] width 182 height 7
click at [589, 78] on icon "button" at bounding box center [588, 78] width 1 height 1
click at [579, 90] on link "Edit" at bounding box center [585, 90] width 37 height 9
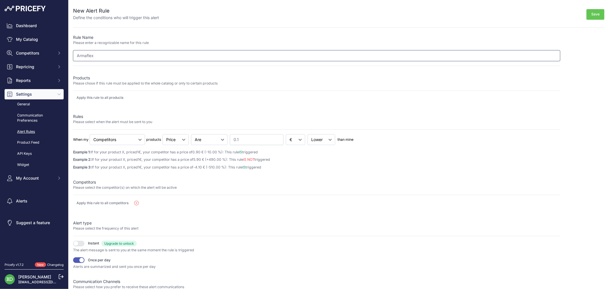
click at [117, 55] on input "Armaflex" at bounding box center [316, 55] width 487 height 11
type input "Armaflex -10cts"
click at [593, 15] on button "Save" at bounding box center [596, 14] width 18 height 11
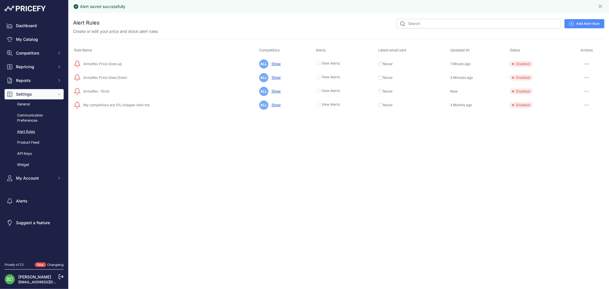
click at [582, 91] on button "button" at bounding box center [586, 91] width 11 height 8
click at [583, 104] on link "Edit" at bounding box center [585, 103] width 37 height 9
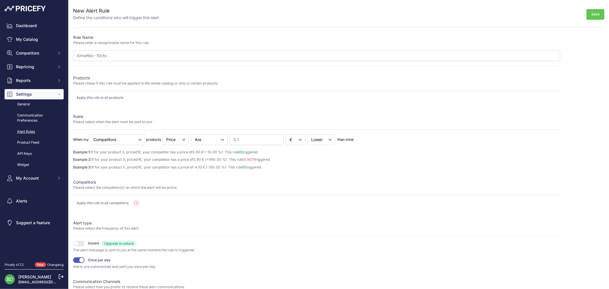
click at [206, 43] on p "Please enter a recognizable name for this rule" at bounding box center [316, 42] width 487 height 5
click at [199, 69] on div "Rule Name Please enter a recognizable name for this rule Armaflex -10cts Produc…" at bounding box center [316, 175] width 487 height 281
click at [204, 56] on input "Armaflex -10cts" at bounding box center [316, 55] width 487 height 11
